Goal: Information Seeking & Learning: Learn about a topic

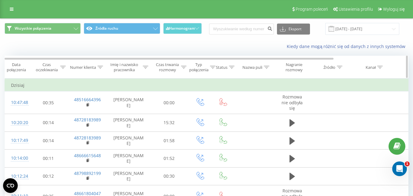
click at [179, 67] on div "Czas trwania rozmowy" at bounding box center [167, 67] width 24 height 10
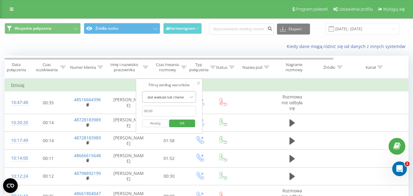
click at [183, 93] on div "Jest większe lub równe" at bounding box center [165, 96] width 45 height 9
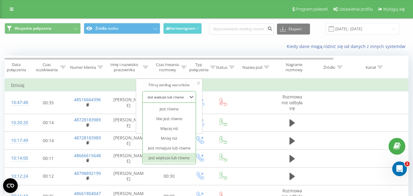
click at [171, 154] on div "Jest większe lub równe" at bounding box center [168, 158] width 53 height 10
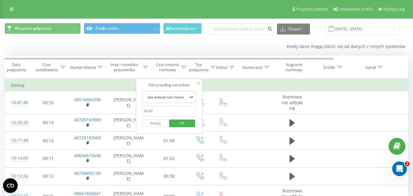
click at [174, 111] on input "text" at bounding box center [169, 111] width 54 height 11
type input "00:20"
click at [184, 125] on span "OK" at bounding box center [182, 122] width 17 height 9
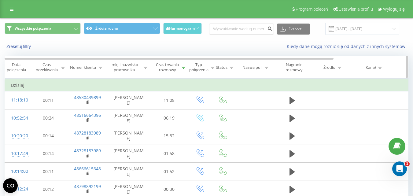
click at [182, 68] on icon at bounding box center [184, 67] width 6 height 3
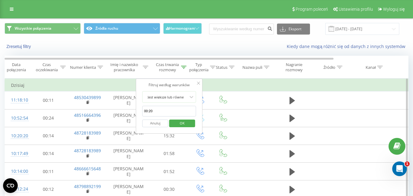
click at [152, 120] on button "Anuluj" at bounding box center [155, 124] width 26 height 8
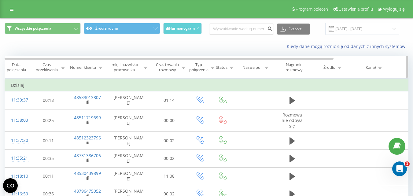
click at [181, 70] on div "Czas trwania rozmowy" at bounding box center [170, 67] width 31 height 10
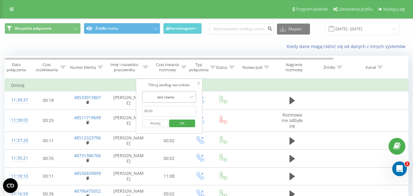
click at [181, 99] on div at bounding box center [165, 97] width 43 height 6
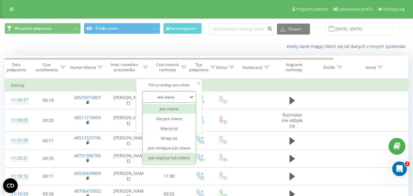
click at [175, 158] on div "Jest większe lub równe" at bounding box center [168, 158] width 53 height 10
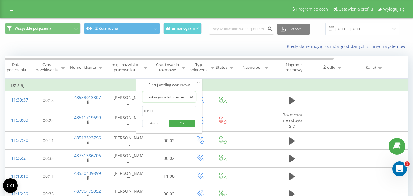
click at [186, 110] on input "text" at bounding box center [169, 111] width 54 height 11
type input "00:20"
click at [186, 124] on span "OK" at bounding box center [182, 122] width 17 height 9
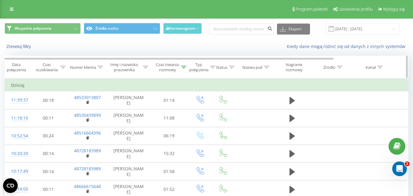
click at [186, 64] on span "Typ połączenia" at bounding box center [200, 67] width 29 height 10
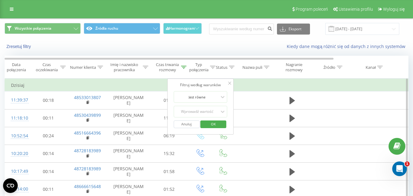
click at [187, 123] on button "Anuluj" at bounding box center [187, 124] width 26 height 8
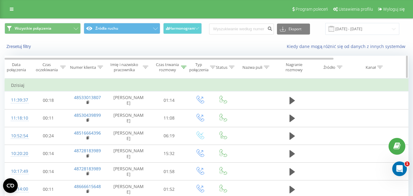
click at [190, 68] on div "Typ połączenia" at bounding box center [198, 67] width 19 height 10
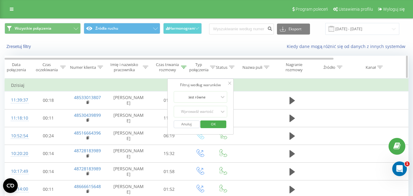
click at [178, 68] on div "Czas trwania rozmowy" at bounding box center [167, 67] width 24 height 10
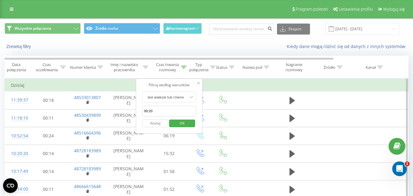
click at [161, 123] on button "Anuluj" at bounding box center [155, 124] width 26 height 8
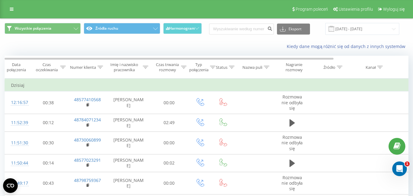
click at [116, 42] on div "Kiedy dane mogą różnić się od danych z innych systemów" at bounding box center [206, 46] width 412 height 15
